Goal: Information Seeking & Learning: Learn about a topic

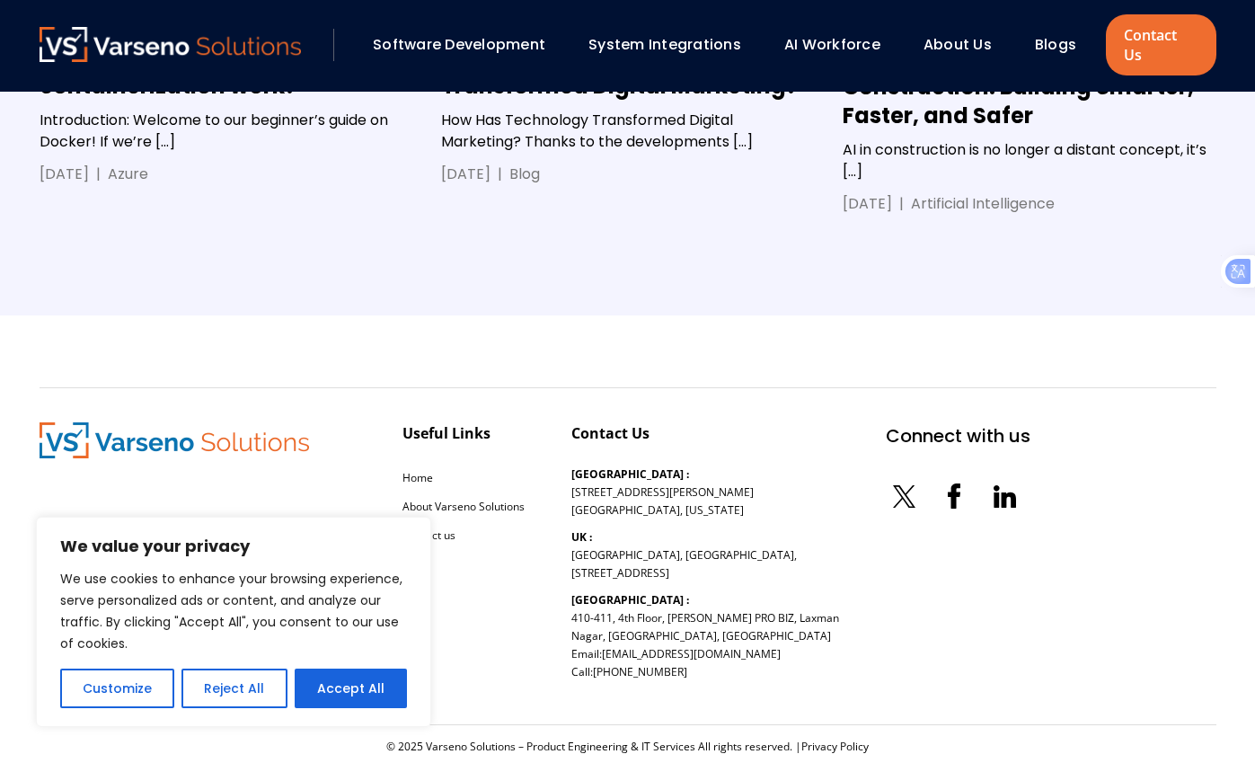
scroll to position [3185, 0]
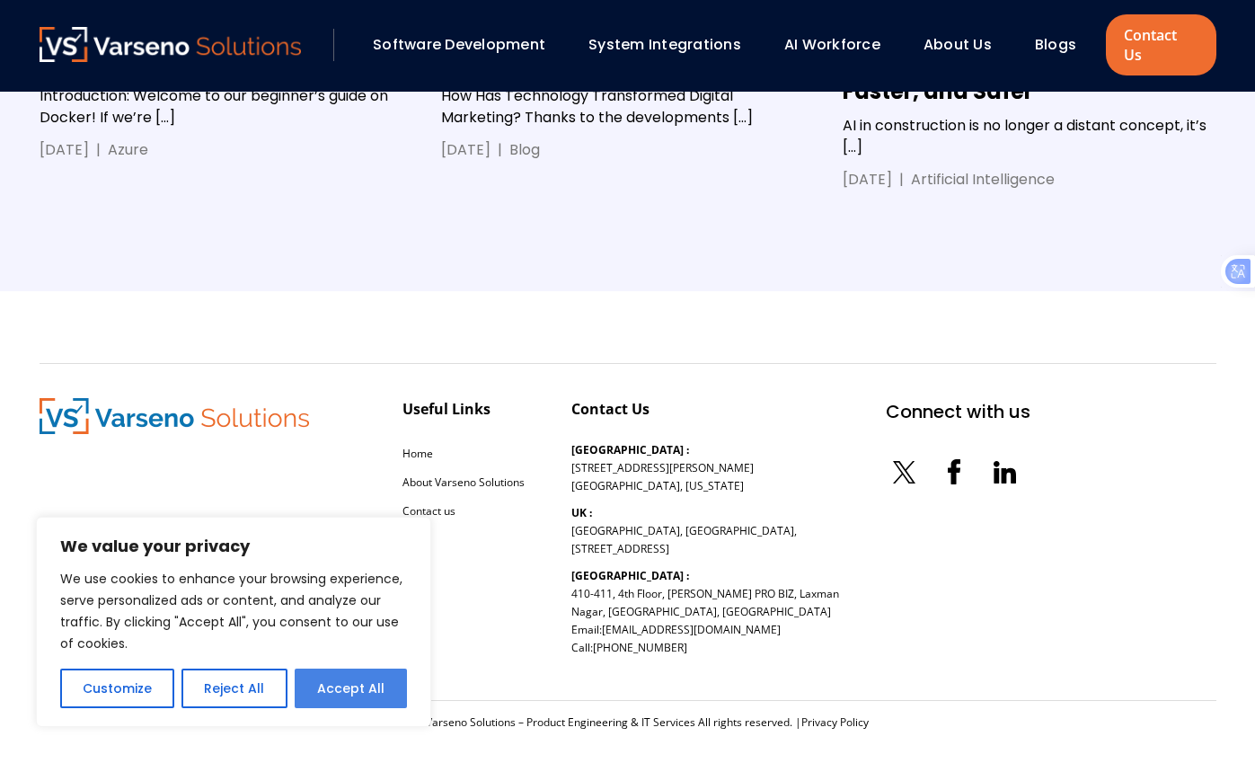
drag, startPoint x: 362, startPoint y: 679, endPoint x: 371, endPoint y: 677, distance: 9.4
click at [363, 679] on button "Accept All" at bounding box center [351, 689] width 112 height 40
checkbox input "true"
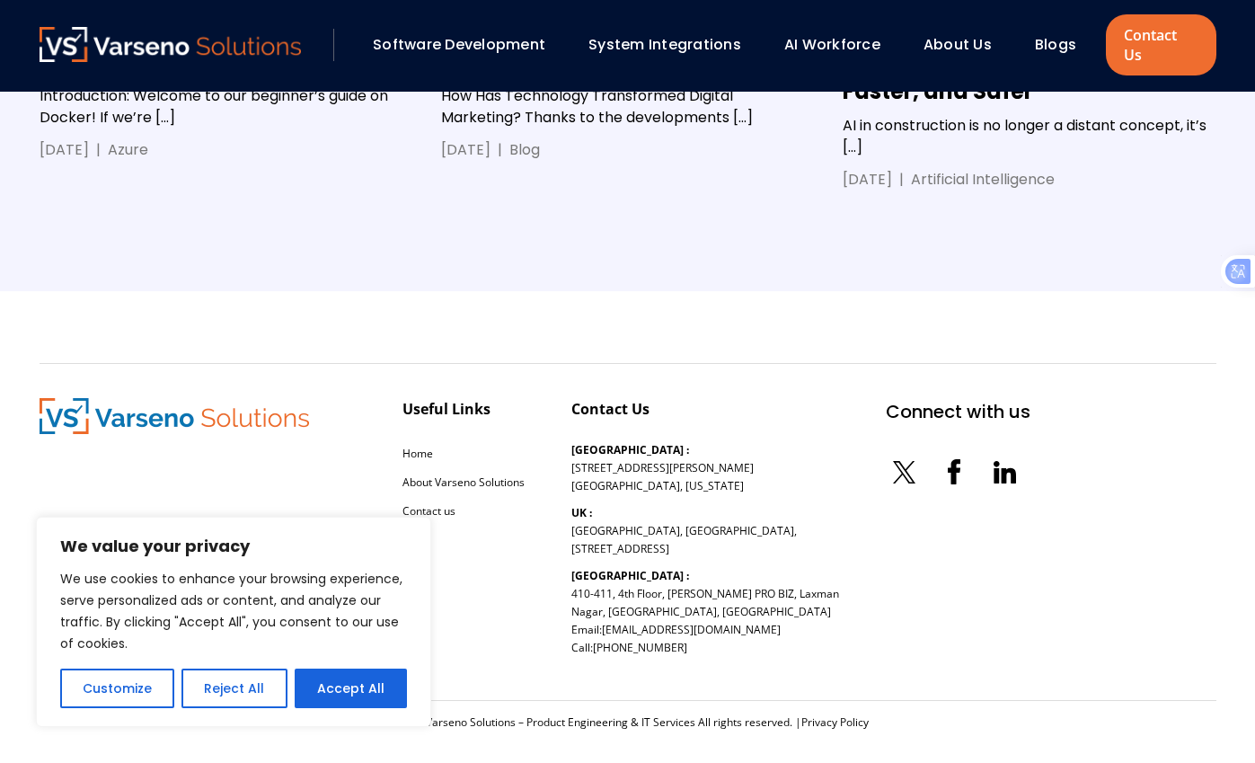
checkbox input "true"
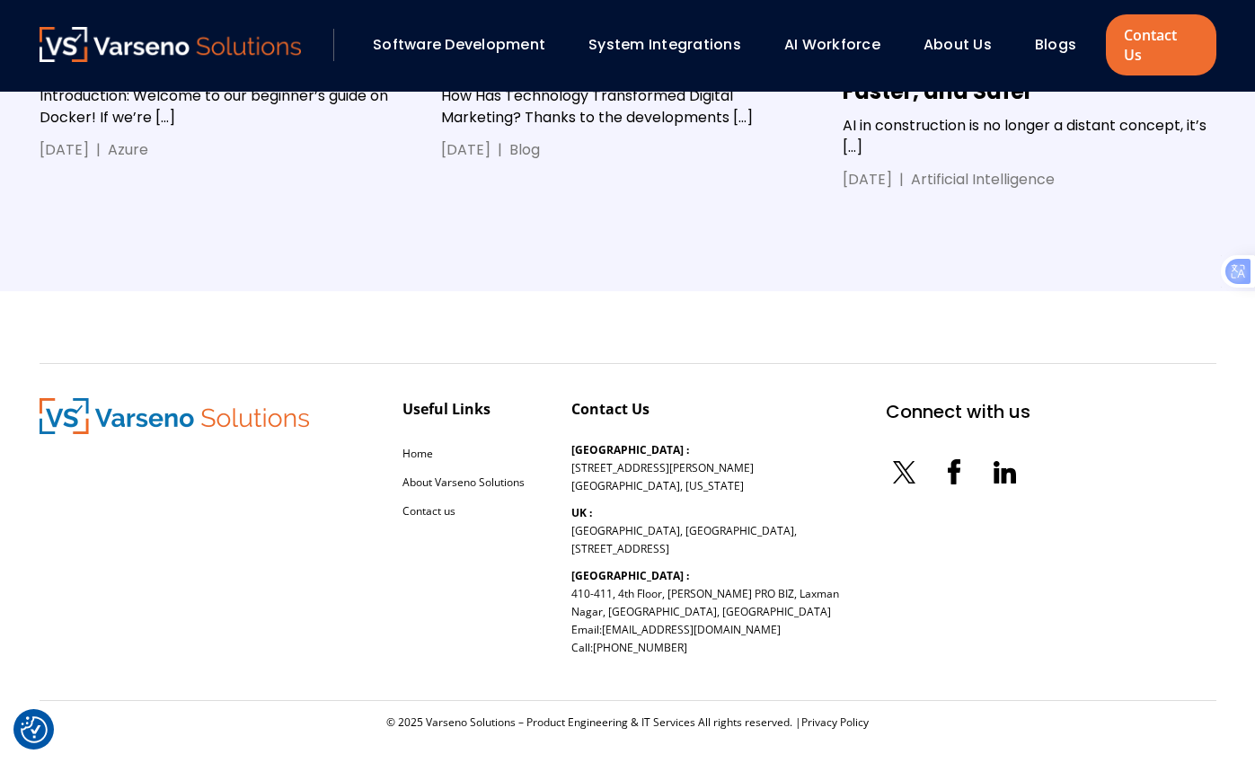
scroll to position [0, 0]
click at [987, 457] on icon at bounding box center [1005, 472] width 36 height 36
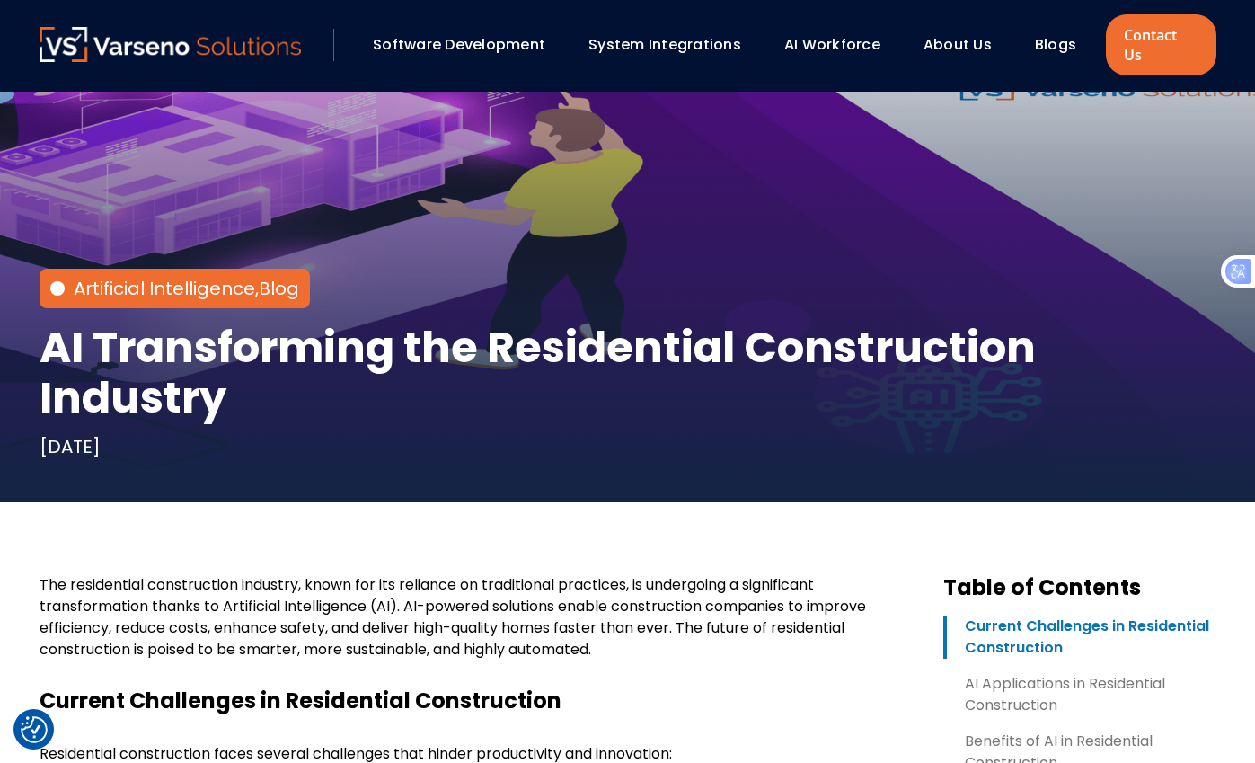
scroll to position [180, 0]
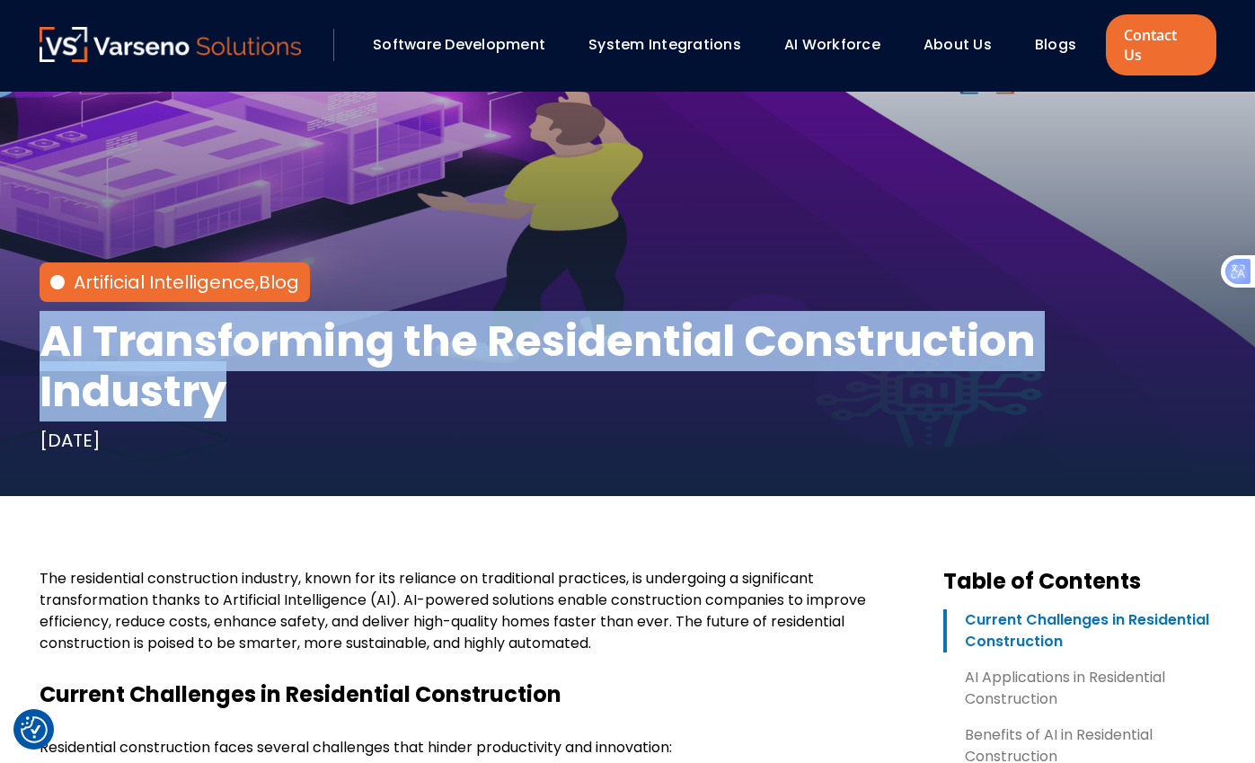
drag, startPoint x: 241, startPoint y: 376, endPoint x: 41, endPoint y: 337, distance: 203.2
click at [41, 337] on h1 "AI Transforming the Residential Construction Industry" at bounding box center [628, 366] width 1177 height 101
copy h1 "AI Transforming the Residential Construction Industry"
